Goal: Task Accomplishment & Management: Manage account settings

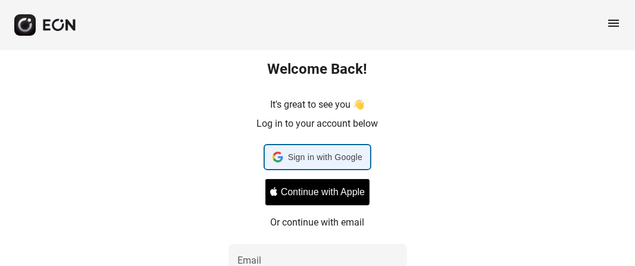
click at [335, 162] on span "Sign in with Google" at bounding box center [325, 157] width 74 height 14
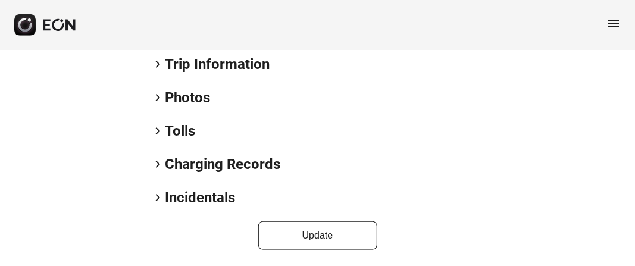
scroll to position [327, 0]
click at [195, 199] on h2 "Incidentals" at bounding box center [201, 197] width 70 height 19
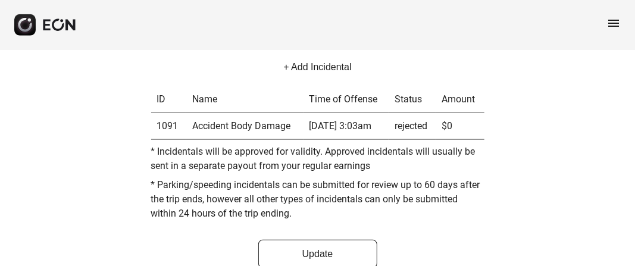
scroll to position [514, 0]
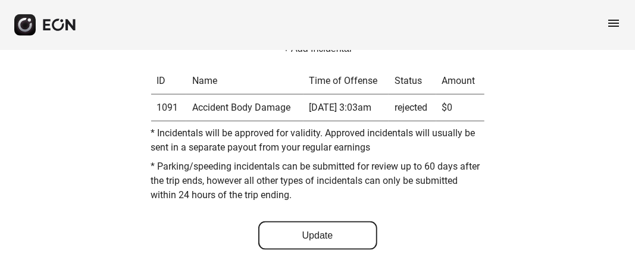
click at [291, 224] on button "Update" at bounding box center [317, 235] width 119 height 29
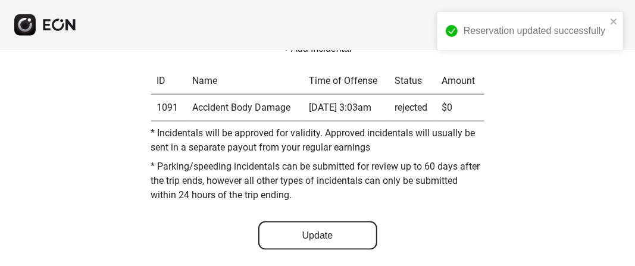
scroll to position [395, 0]
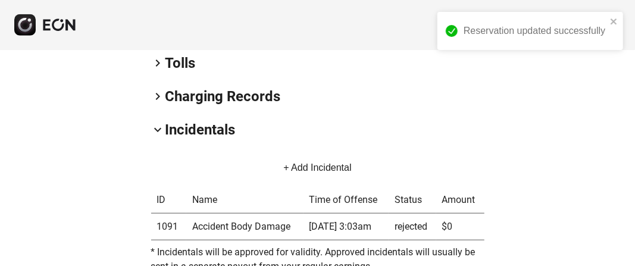
click at [347, 163] on button "+ Add Incidental" at bounding box center [317, 168] width 96 height 29
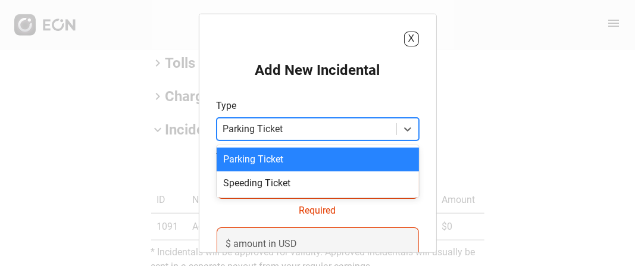
click at [322, 127] on div at bounding box center [306, 128] width 167 height 17
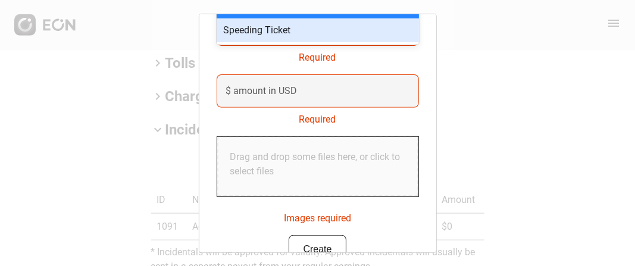
scroll to position [180, 0]
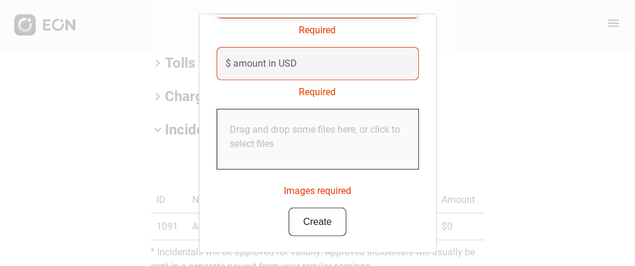
click at [444, 108] on div "X Add New Incidental Type 2 results available. Use Up and Down to choose option…" at bounding box center [317, 133] width 635 height 266
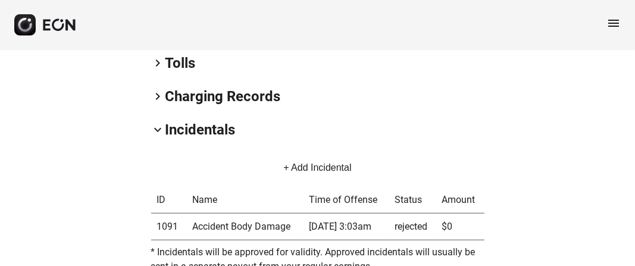
click at [460, 67] on div "keyboard_arrow_right Tolls" at bounding box center [317, 63] width 333 height 19
